Goal: Task Accomplishment & Management: Manage account settings

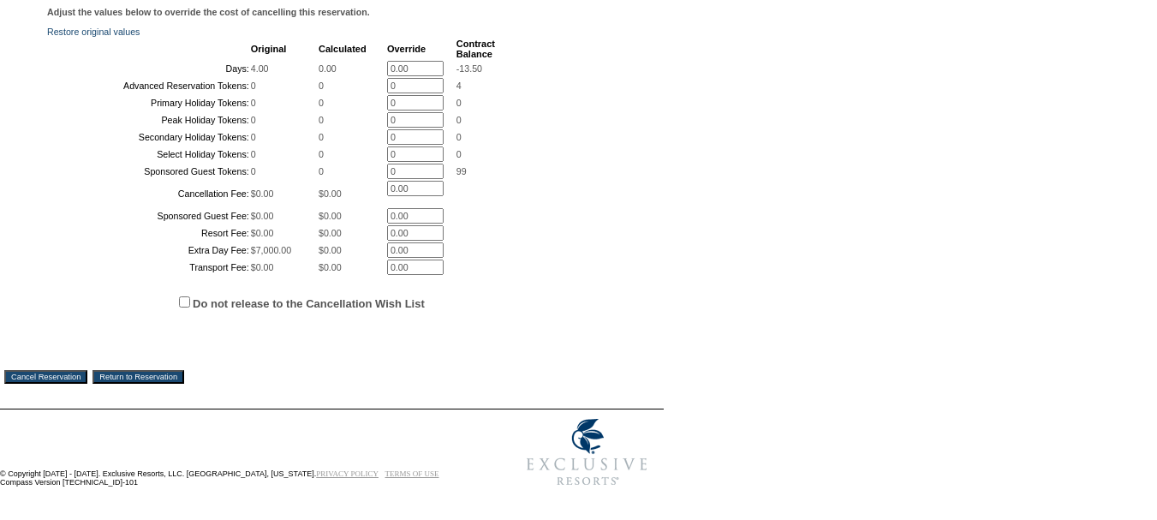
scroll to position [428, 0]
click at [44, 384] on input "Cancel Reservation" at bounding box center [45, 377] width 83 height 14
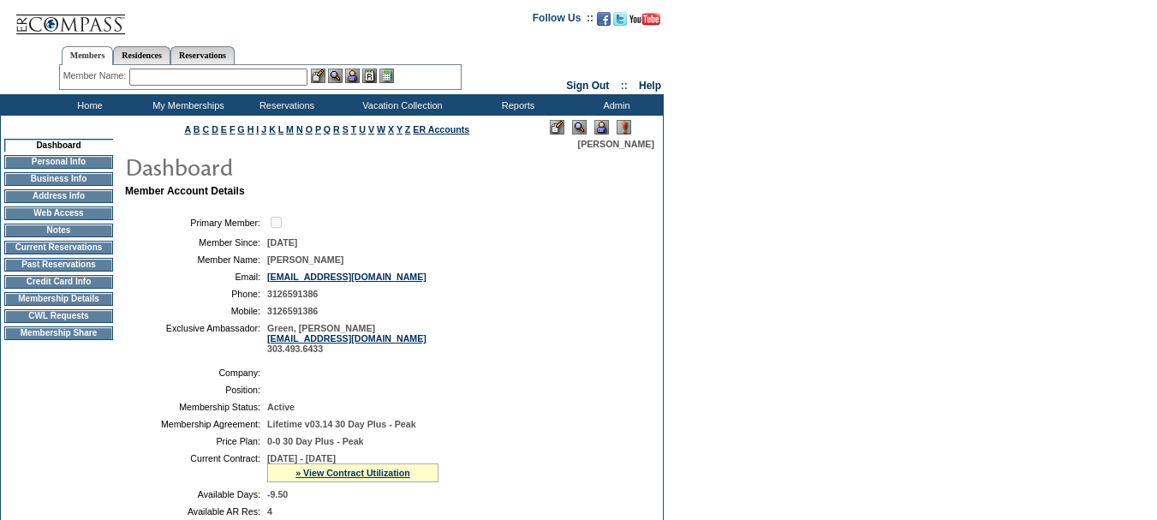
click at [90, 250] on td "Current Reservations" at bounding box center [58, 248] width 109 height 14
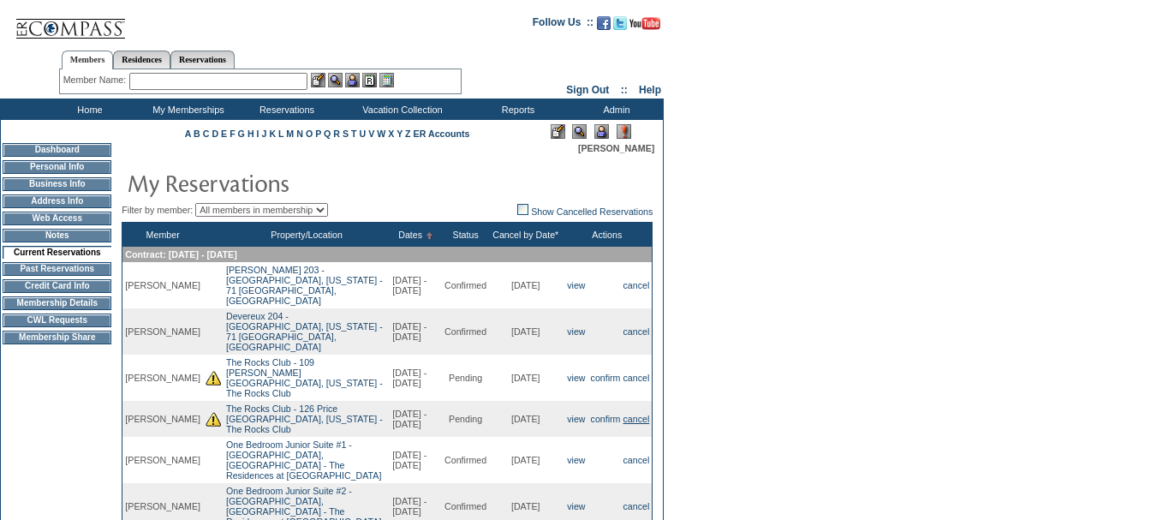
click at [634, 414] on link "cancel" at bounding box center [636, 419] width 27 height 10
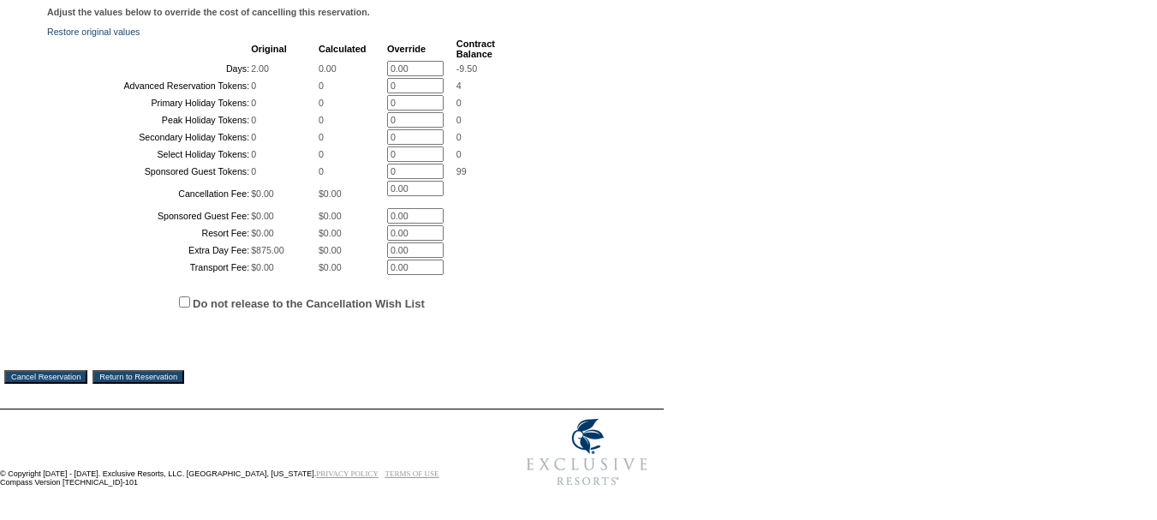
scroll to position [428, 0]
click at [53, 384] on input "Cancel Reservation" at bounding box center [45, 377] width 83 height 14
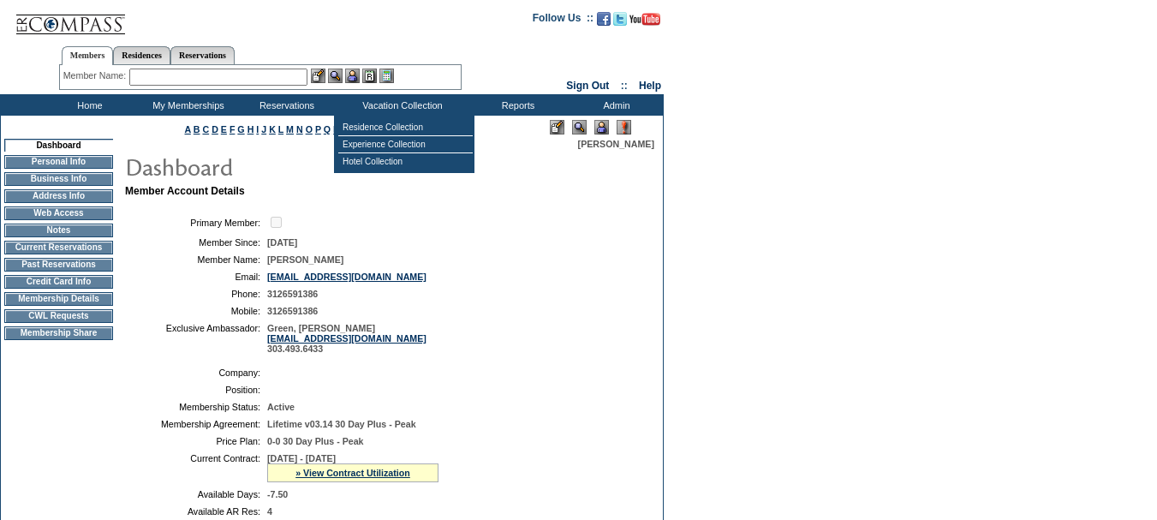
click at [276, 80] on input "text" at bounding box center [218, 77] width 178 height 17
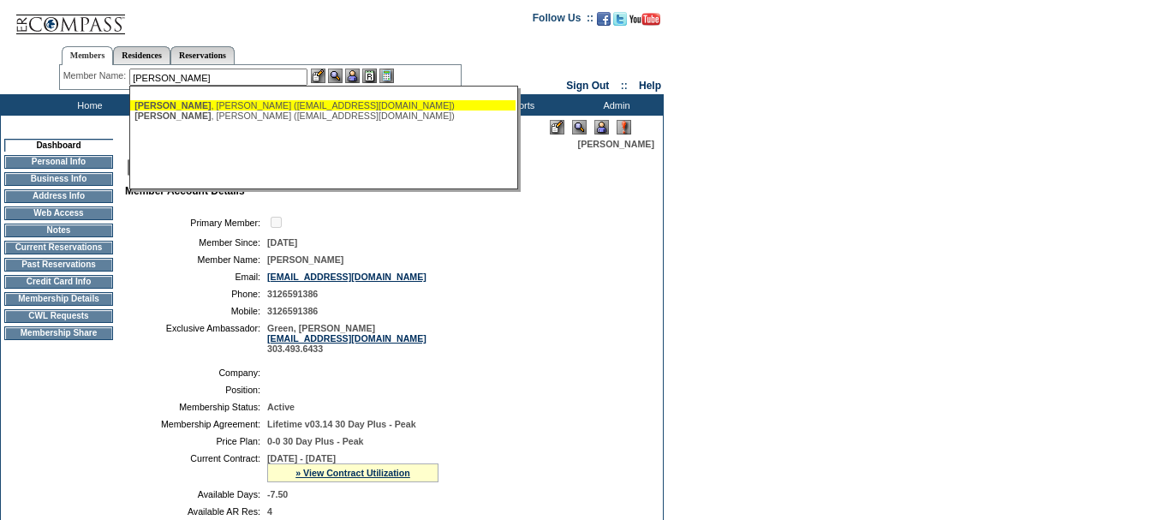
click at [272, 106] on div "Pollard , Dan (dpollard@thepollardgrp.com)" at bounding box center [322, 105] width 377 height 10
type input "Pollard, Dan (dpollard@thepollardgrp.com)"
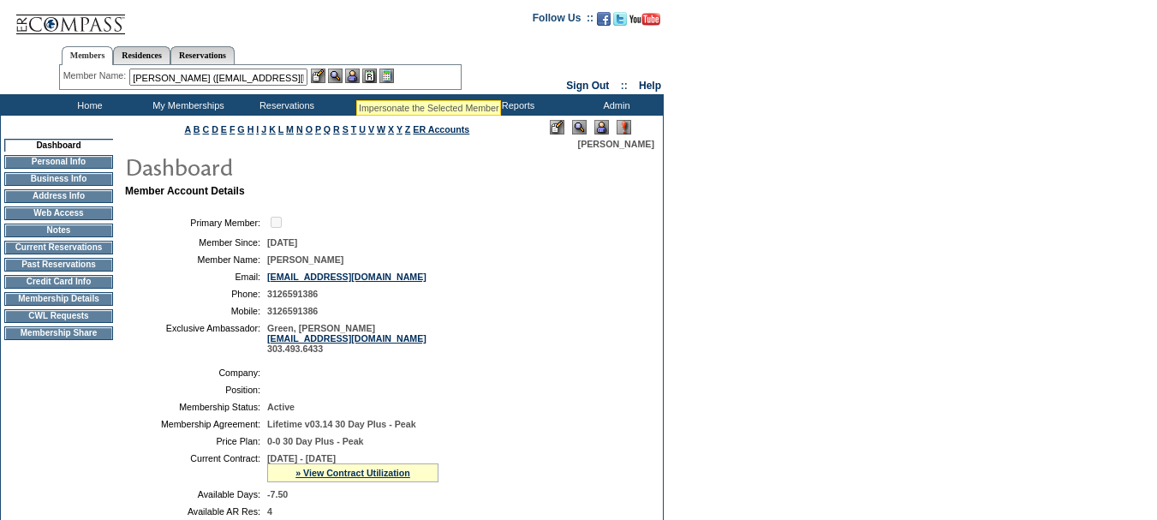
click at [356, 79] on img at bounding box center [352, 76] width 15 height 15
click at [339, 76] on img at bounding box center [335, 76] width 15 height 15
